Goal: Task Accomplishment & Management: Manage account settings

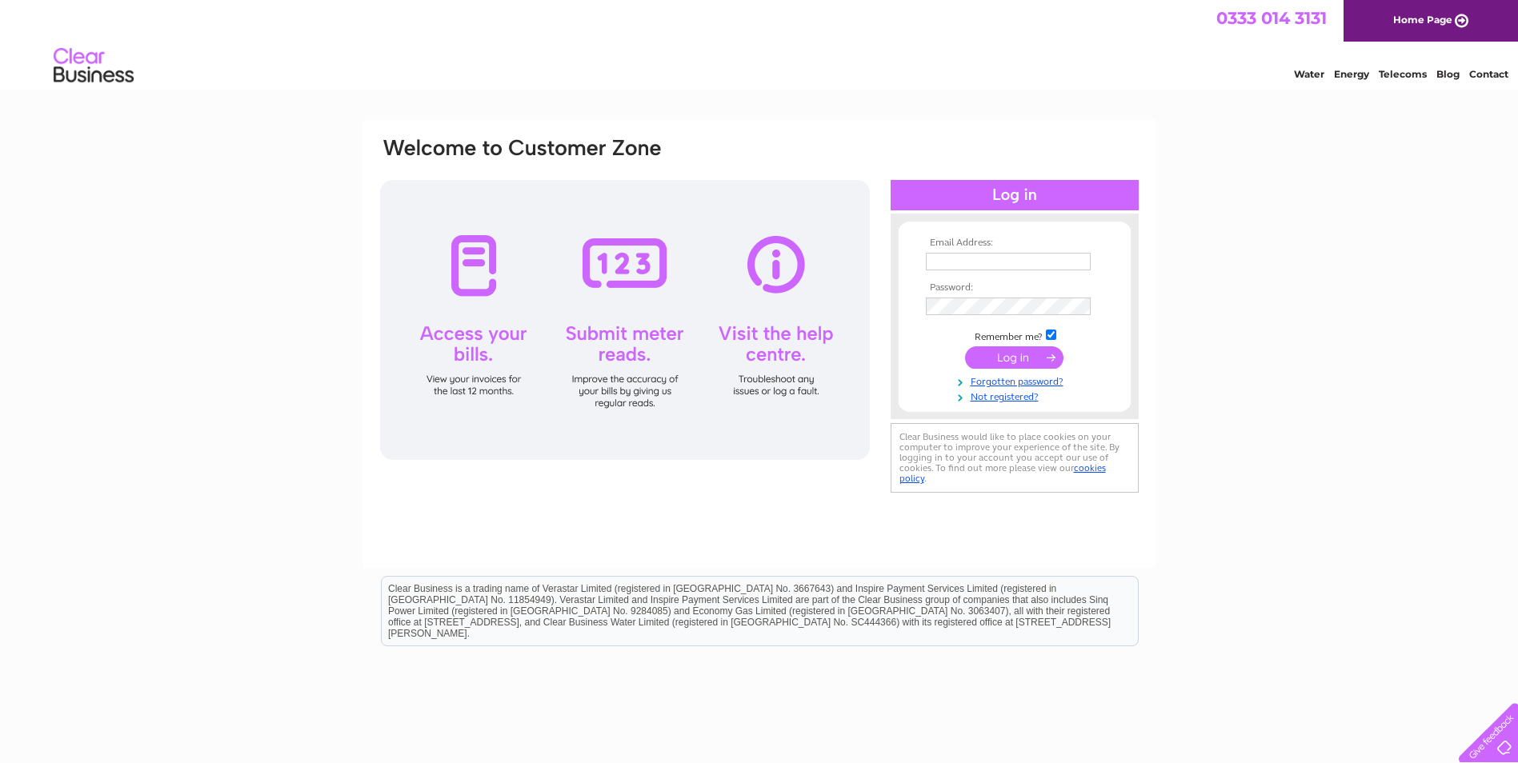
type input "shan@westcoastdeli.co.uk"
click at [1007, 355] on input "submit" at bounding box center [1014, 358] width 98 height 22
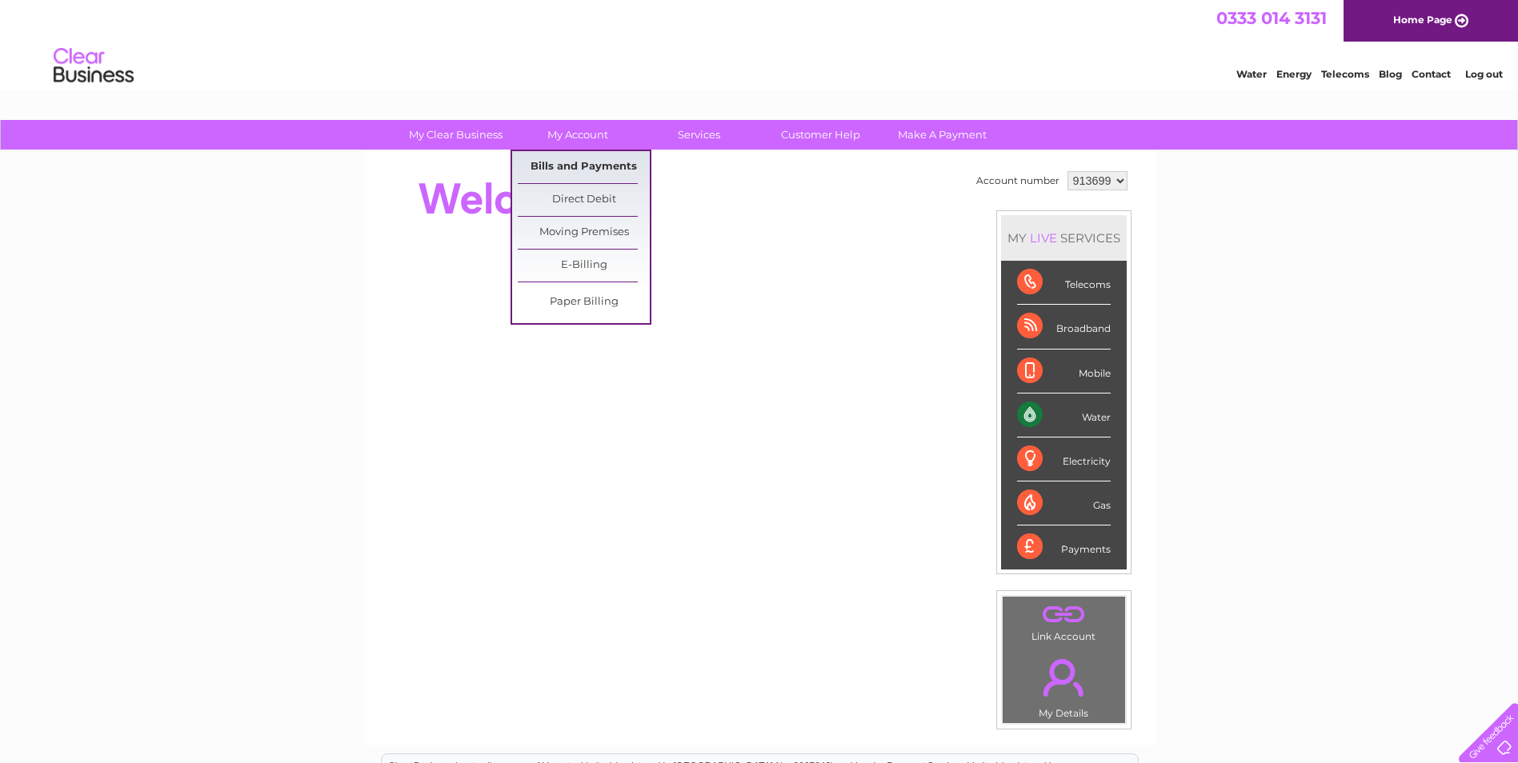
click at [575, 161] on link "Bills and Payments" at bounding box center [584, 167] width 132 height 32
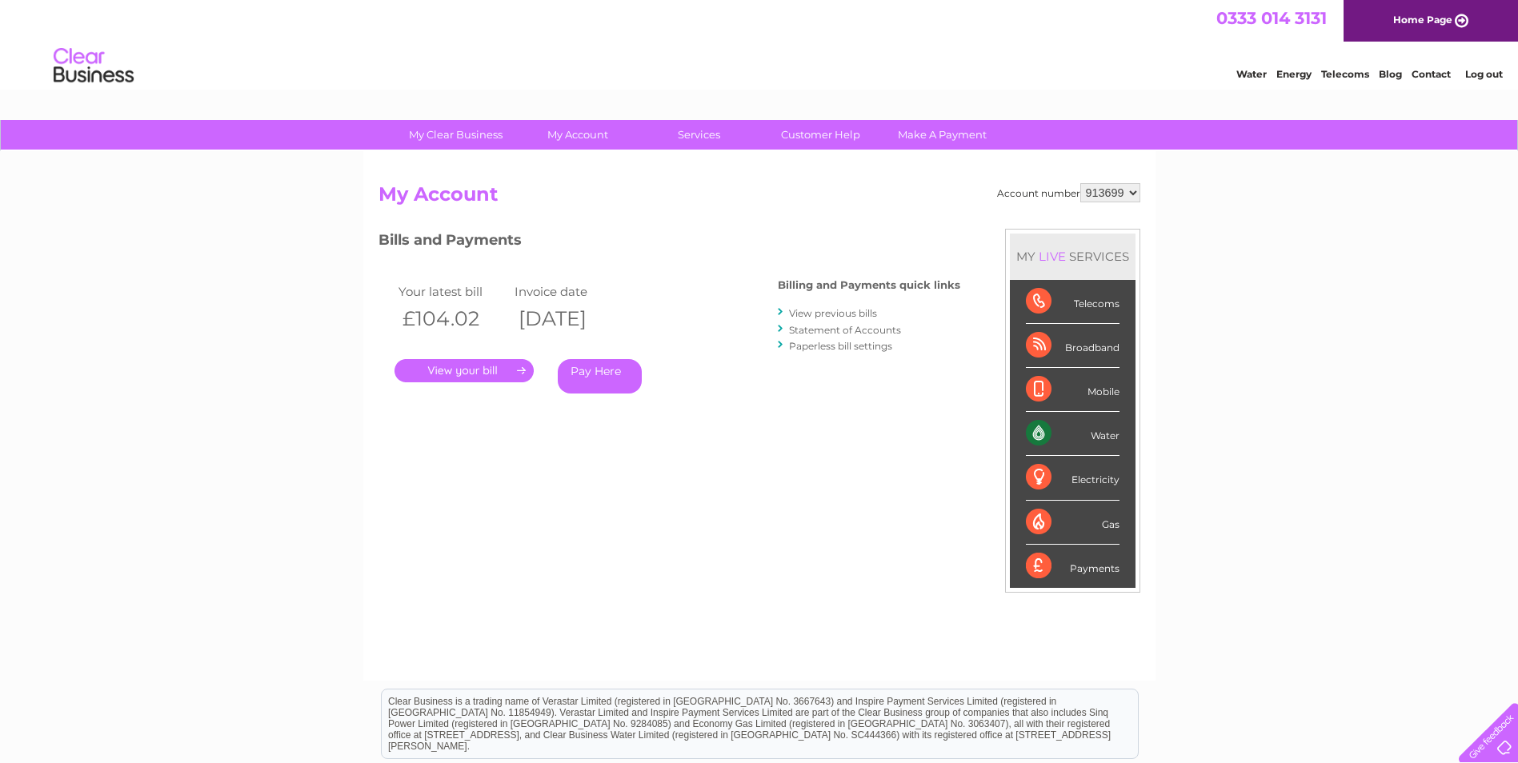
click at [517, 373] on link "." at bounding box center [464, 370] width 139 height 23
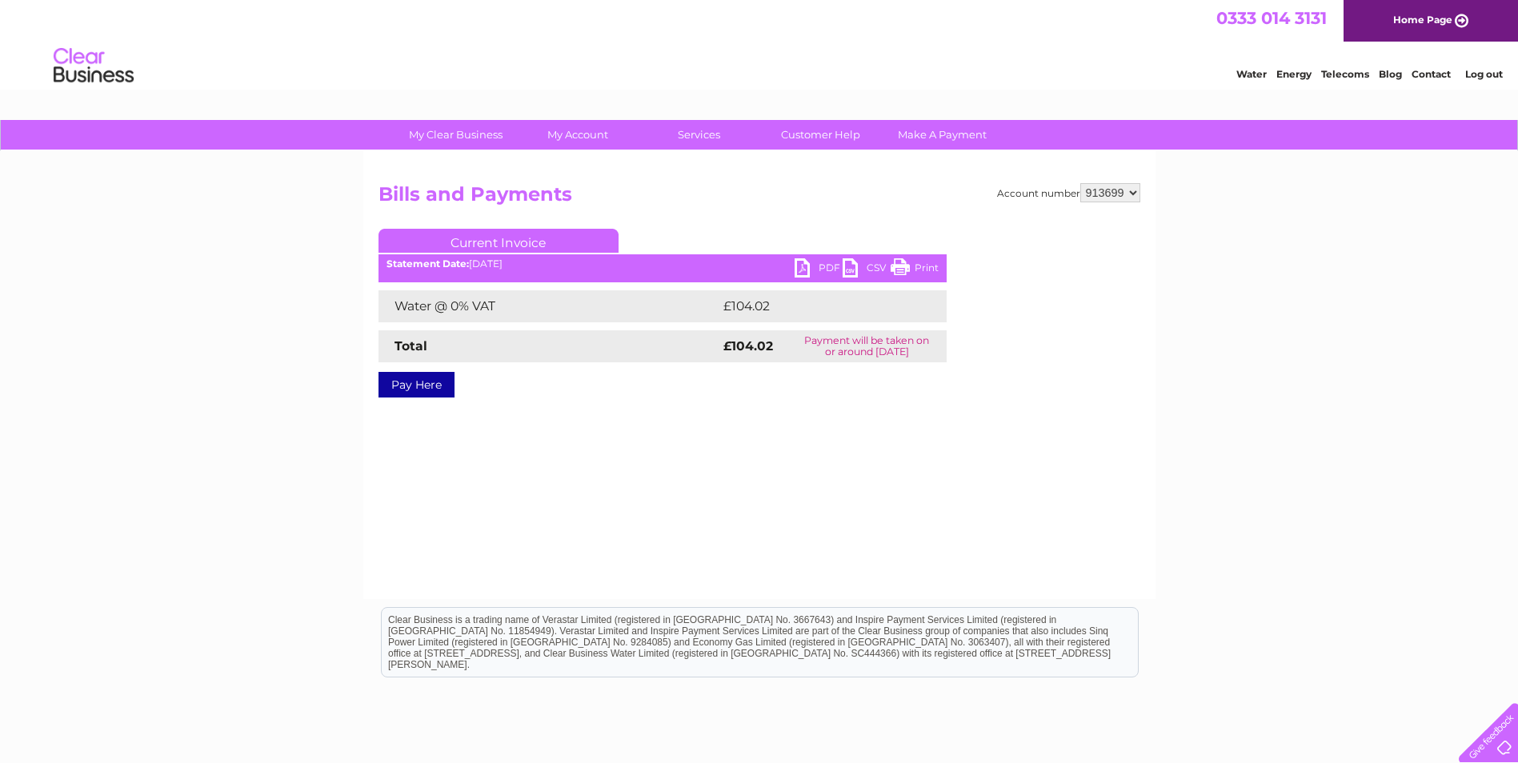
click at [806, 267] on link "PDF" at bounding box center [819, 269] width 48 height 23
click at [1497, 70] on link "Log out" at bounding box center [1484, 74] width 38 height 12
